Goal: Task Accomplishment & Management: Manage account settings

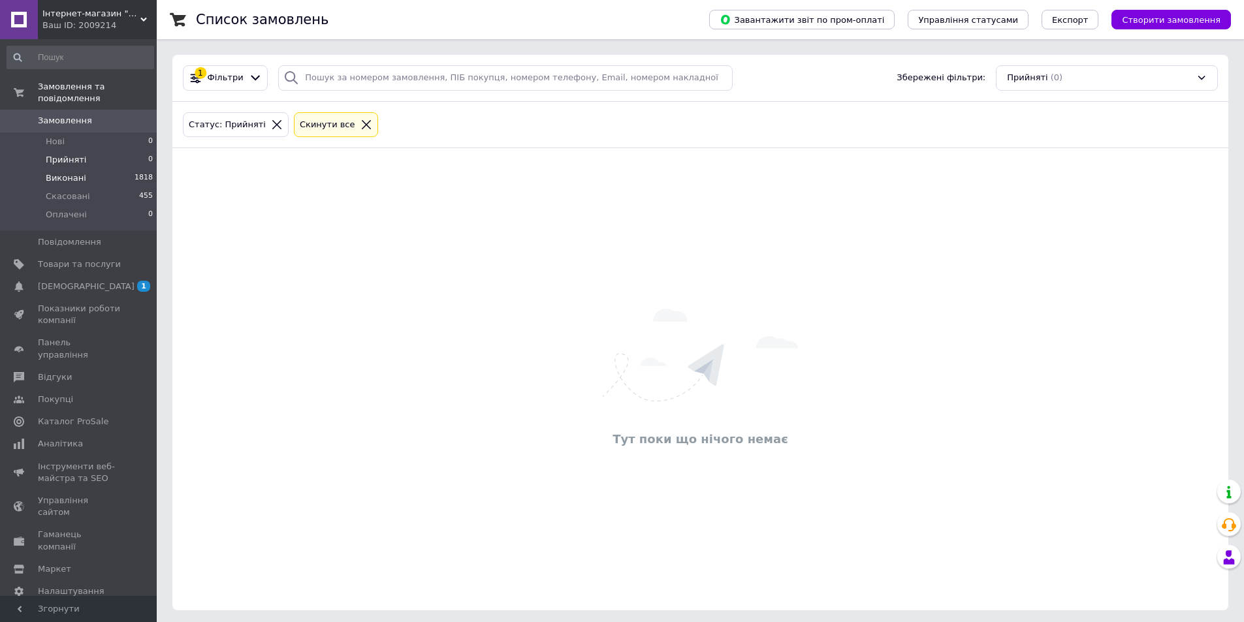
click at [50, 172] on span "Виконані" at bounding box center [66, 178] width 40 height 12
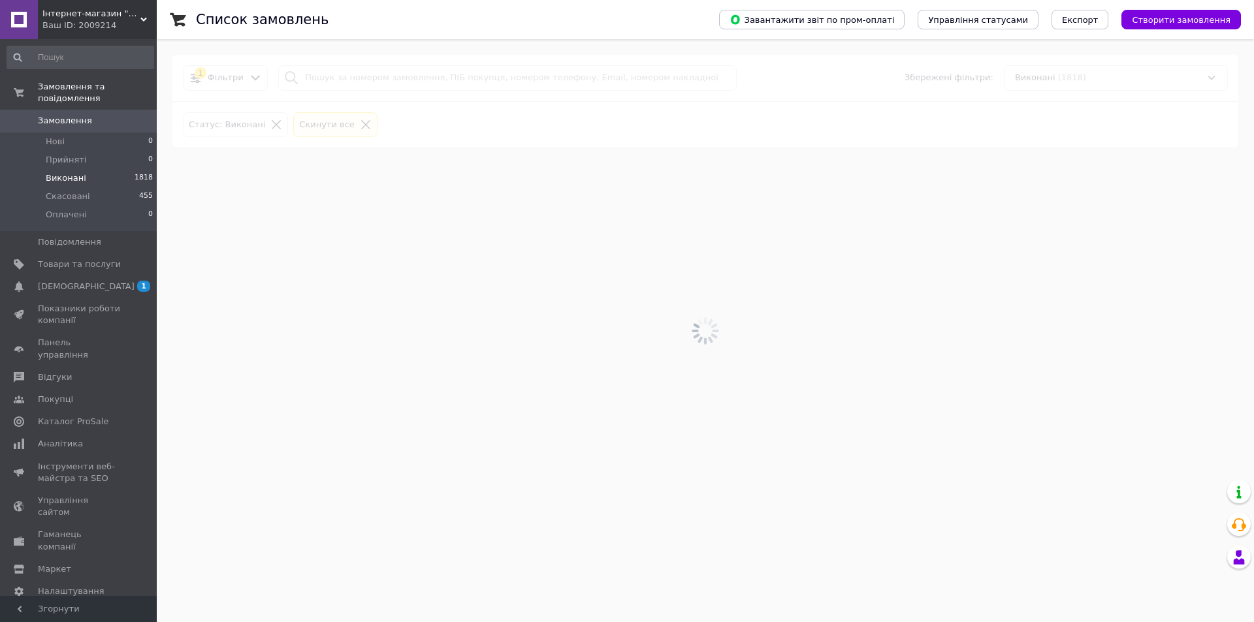
click at [52, 115] on span "Замовлення" at bounding box center [65, 121] width 54 height 12
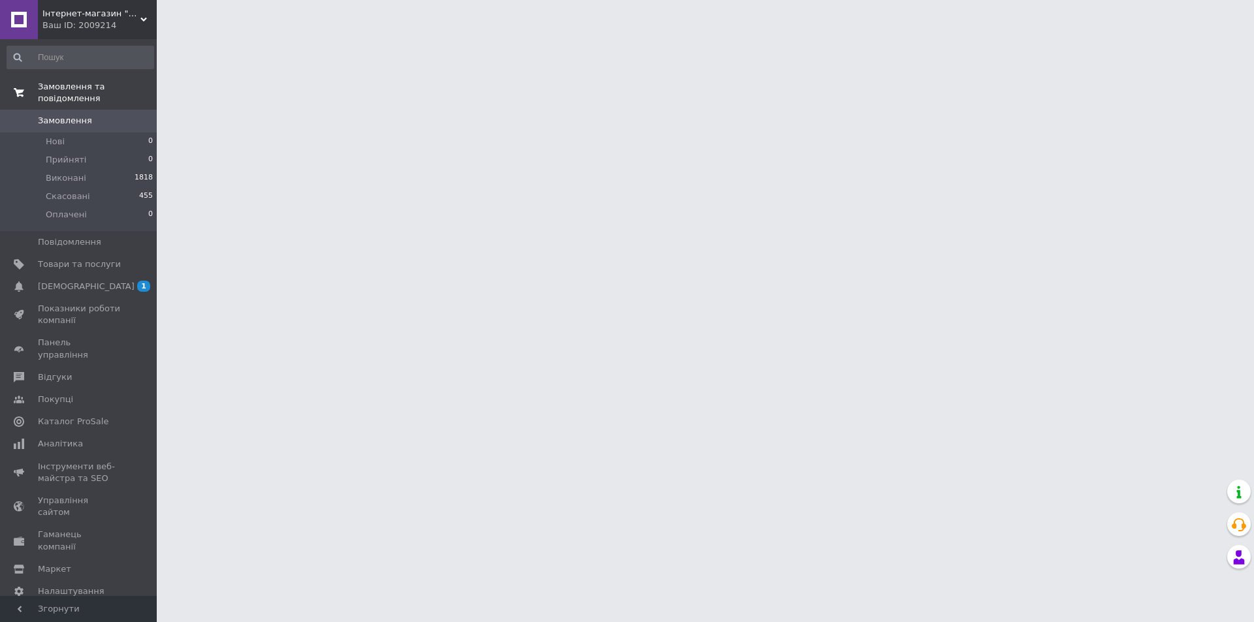
click at [52, 92] on span "Замовлення та повідомлення" at bounding box center [97, 93] width 119 height 24
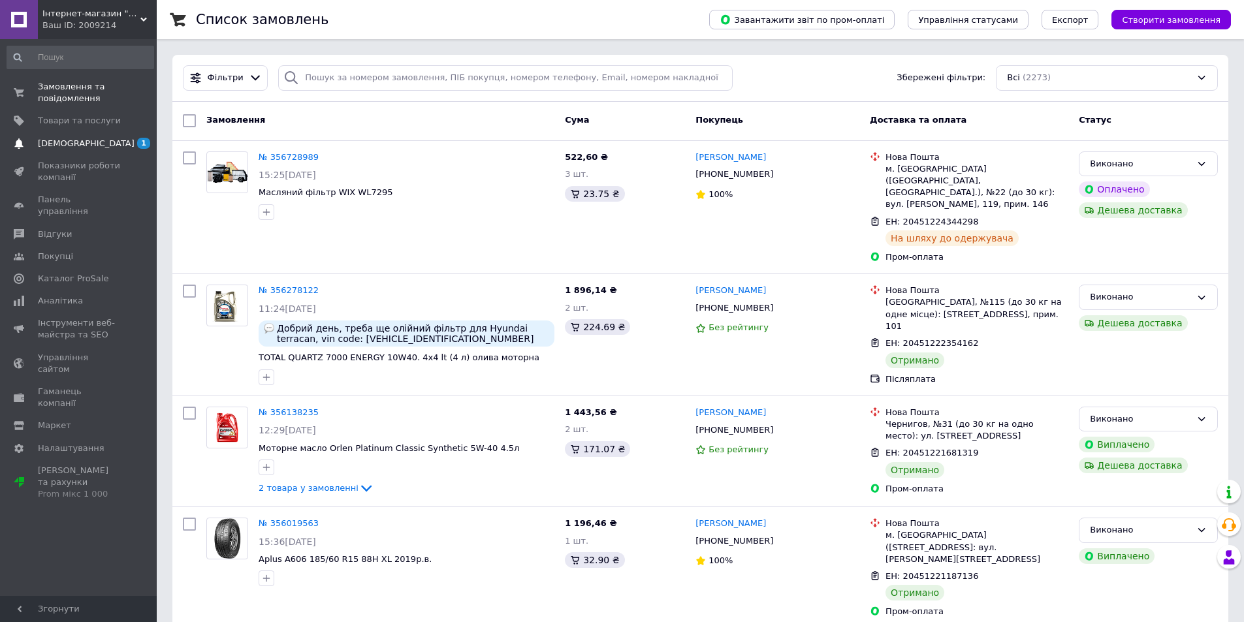
click at [64, 153] on link "[DEMOGRAPHIC_DATA] 1 0" at bounding box center [80, 144] width 161 height 22
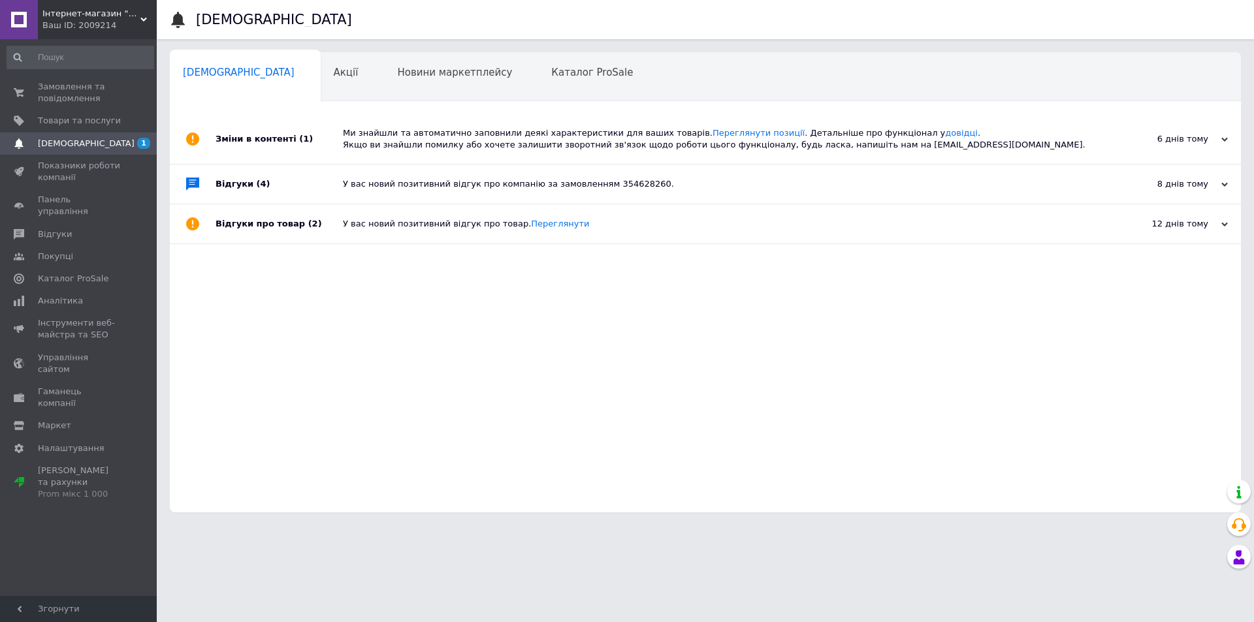
click at [286, 225] on div "Відгуки про товар (2)" at bounding box center [279, 223] width 127 height 39
click at [547, 261] on link "Переглянути" at bounding box center [560, 262] width 58 height 10
